Goal: Task Accomplishment & Management: Complete application form

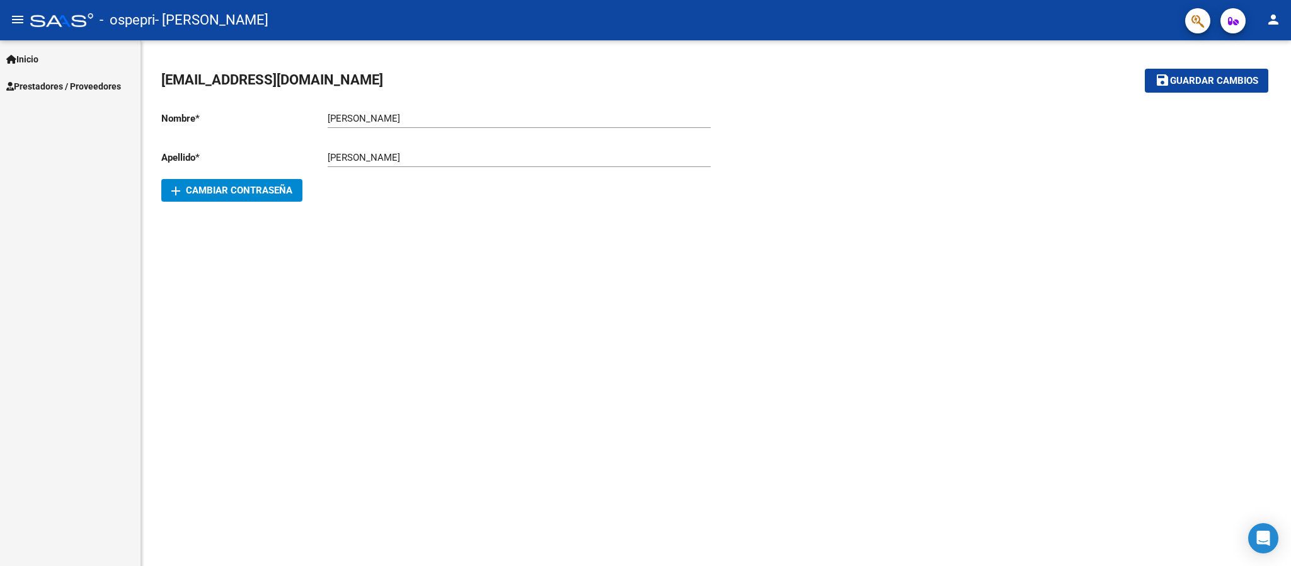
click at [81, 91] on span "Prestadores / Proveedores" at bounding box center [63, 86] width 115 height 14
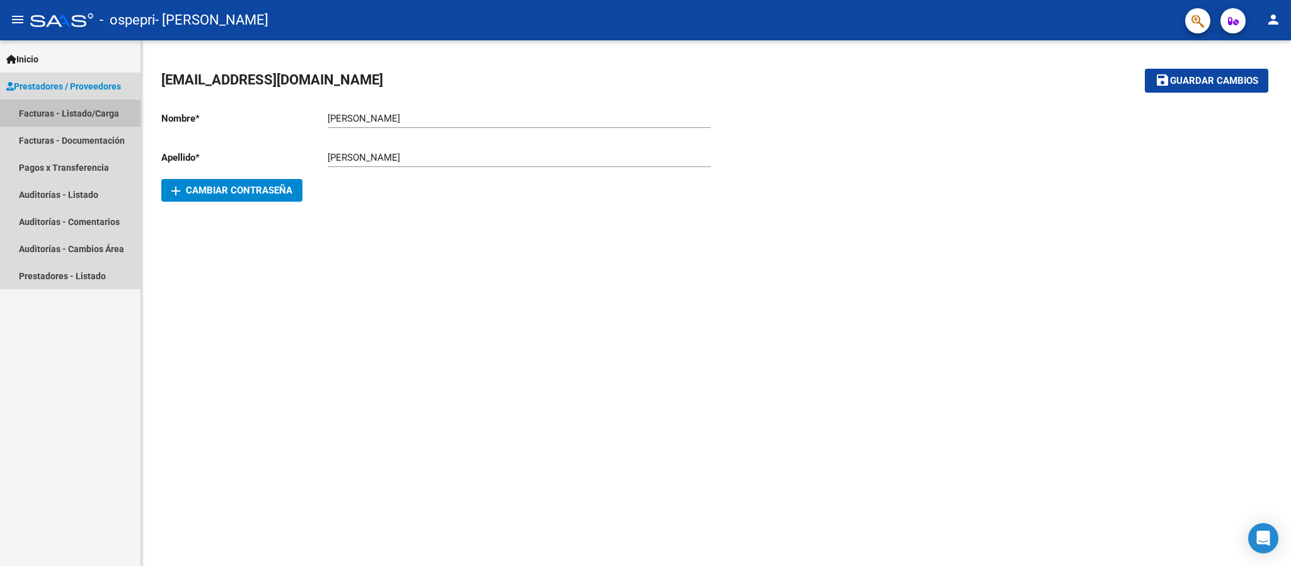
click at [79, 112] on link "Facturas - Listado/Carga" at bounding box center [70, 113] width 140 height 27
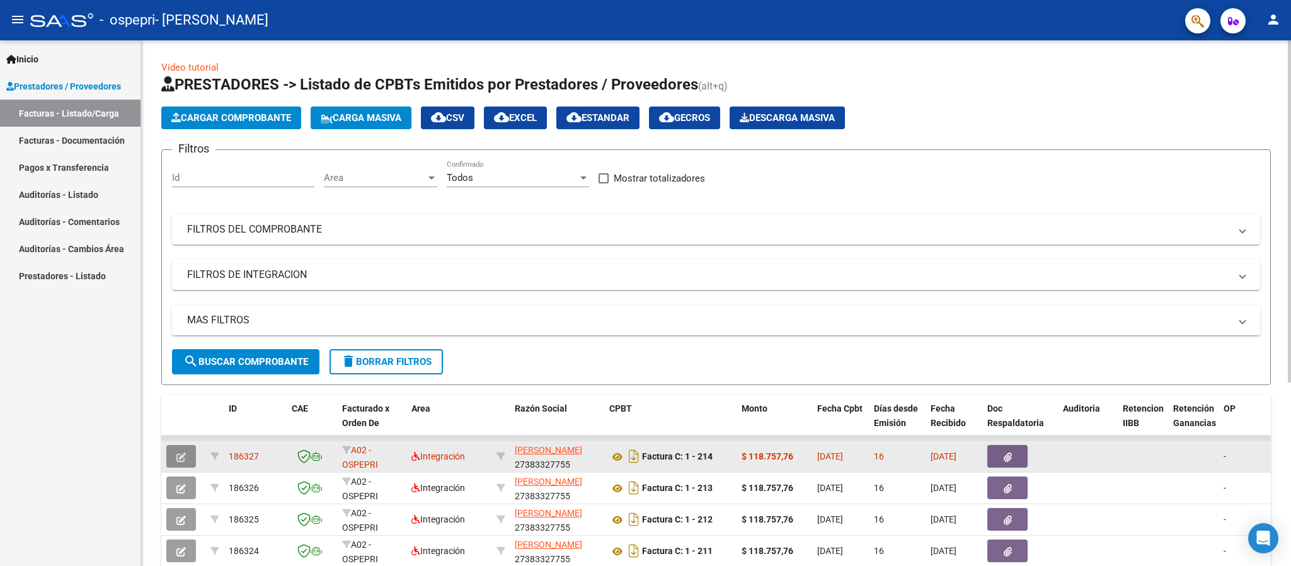
click at [182, 457] on icon "button" at bounding box center [180, 456] width 9 height 9
click at [178, 458] on icon "button" at bounding box center [180, 456] width 9 height 9
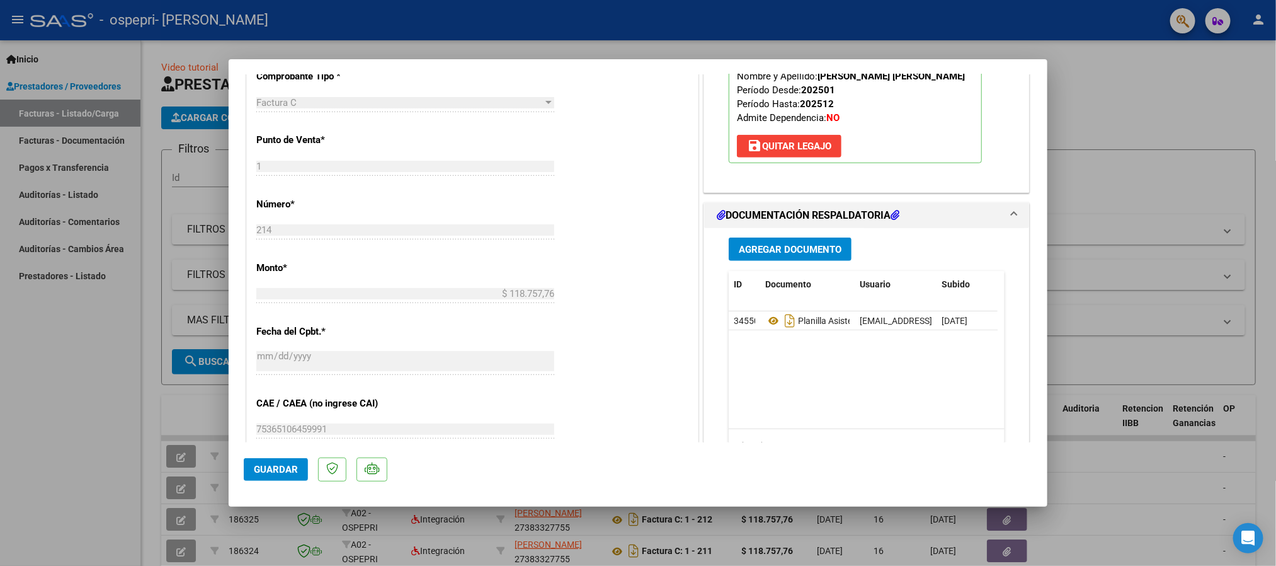
scroll to position [469, 0]
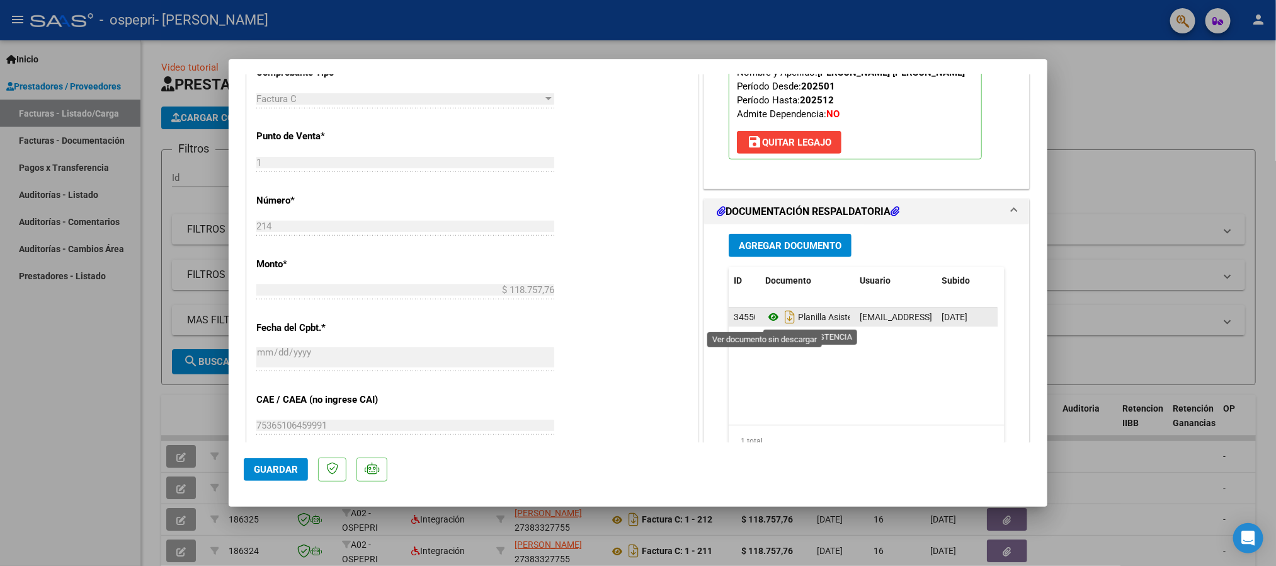
click at [765, 322] on icon at bounding box center [773, 316] width 16 height 15
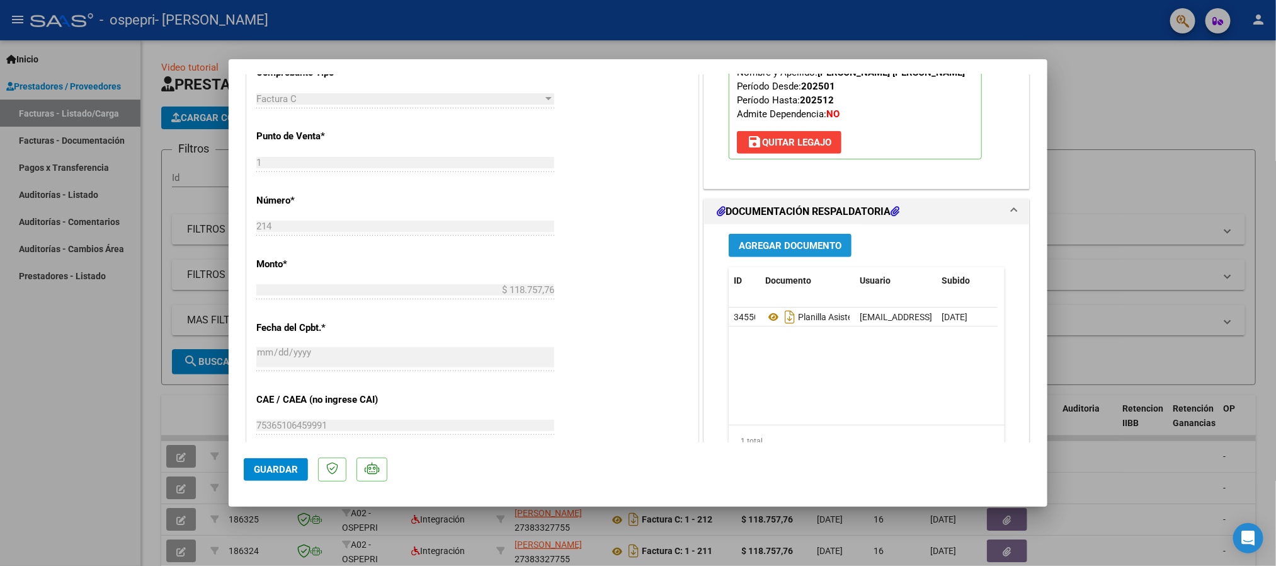
click at [811, 251] on span "Agregar Documento" at bounding box center [790, 245] width 103 height 11
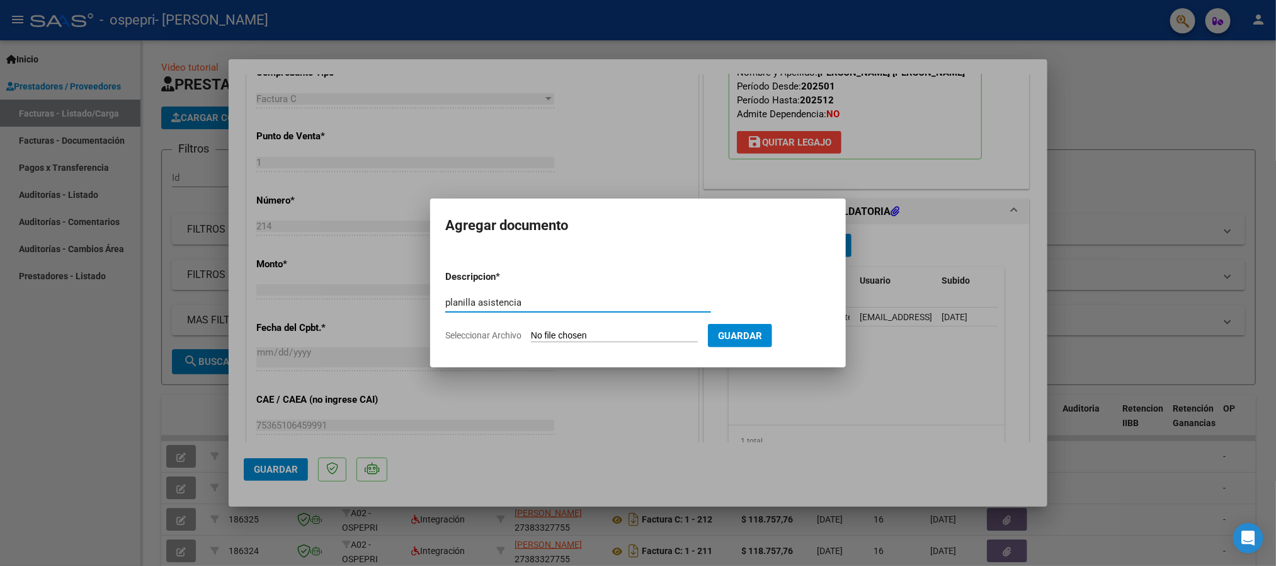
type input "planilla asistencia"
click at [611, 333] on input "Seleccionar Archivo" at bounding box center [614, 336] width 167 height 12
type input "C:\fakepath\[PERSON_NAME] 0825.pdf"
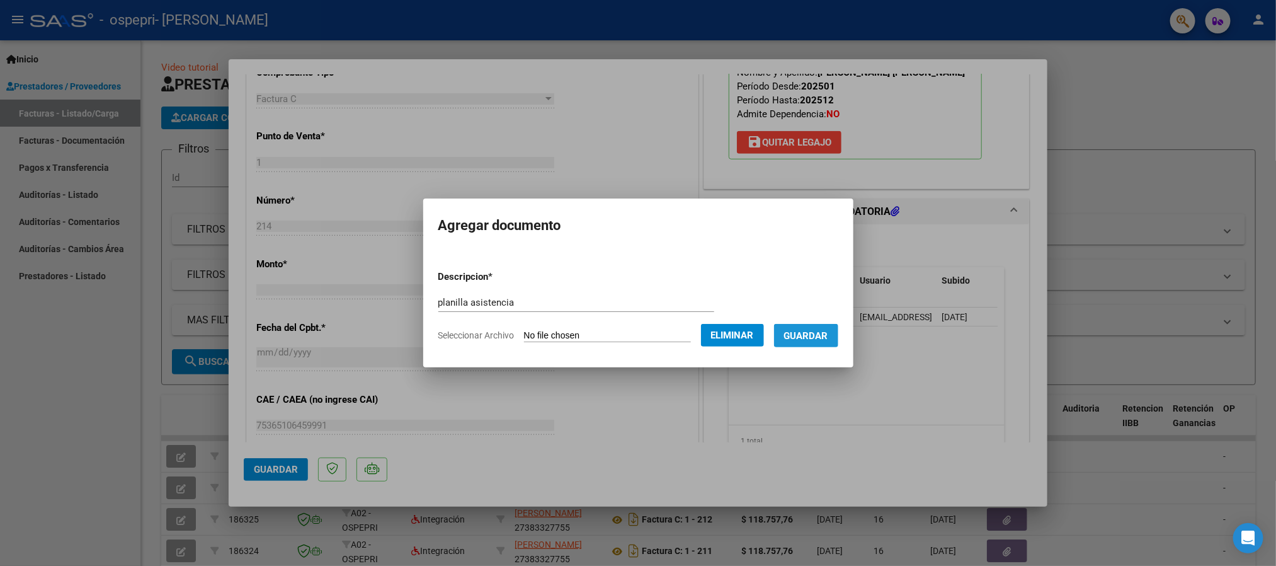
click at [826, 337] on span "Guardar" at bounding box center [806, 335] width 44 height 11
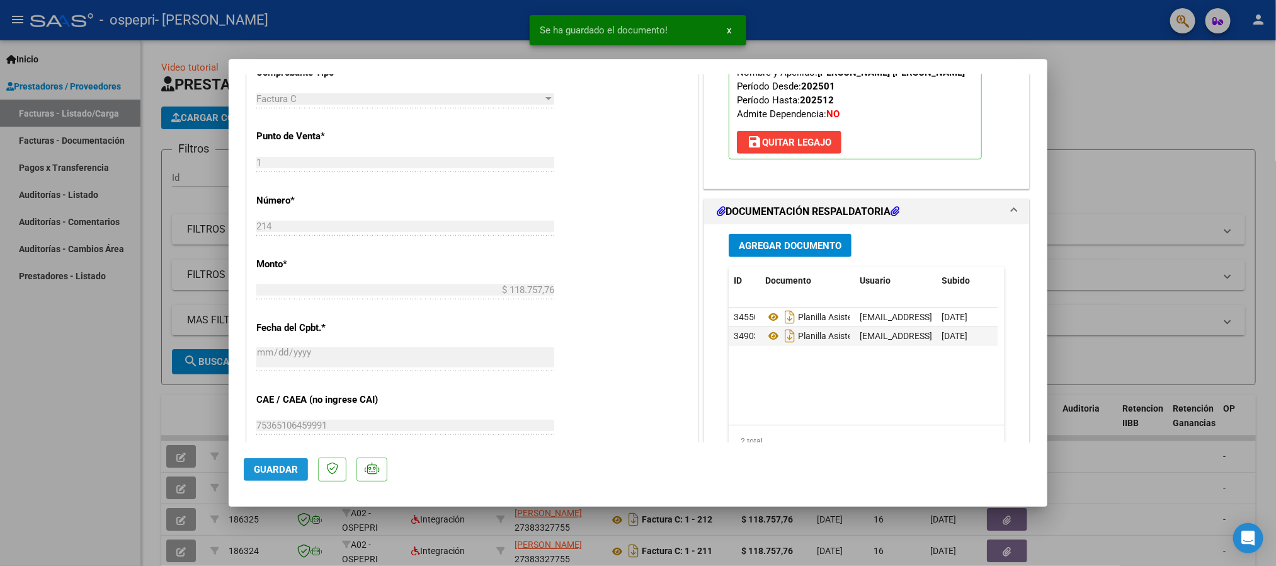
click at [268, 471] on span "Guardar" at bounding box center [276, 469] width 44 height 11
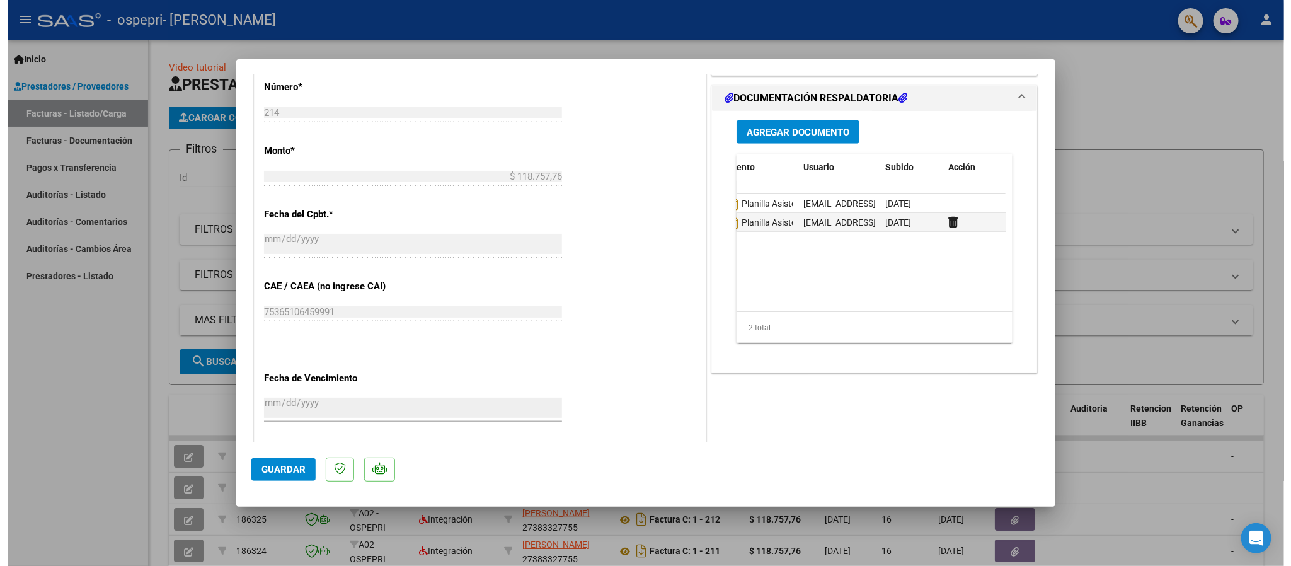
scroll to position [0, 0]
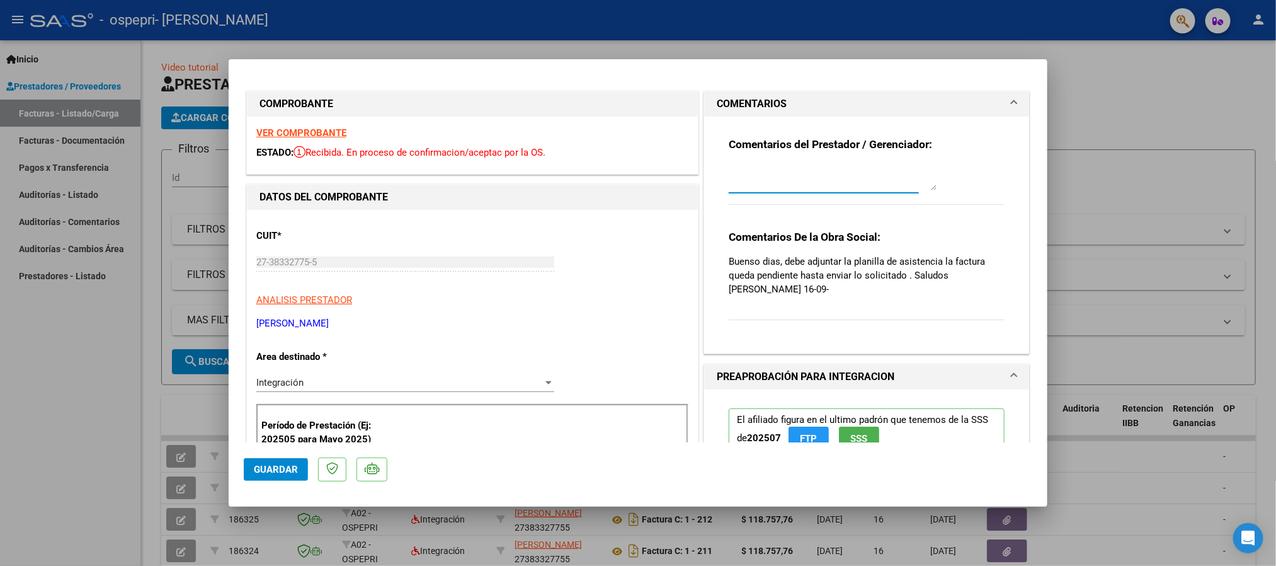
click at [796, 167] on textarea at bounding box center [833, 177] width 208 height 25
type textarea "buen dia, ya se adjunto la planilla de asistencia"
click at [272, 469] on span "Guardar" at bounding box center [276, 469] width 44 height 11
